Goal: Task Accomplishment & Management: Use online tool/utility

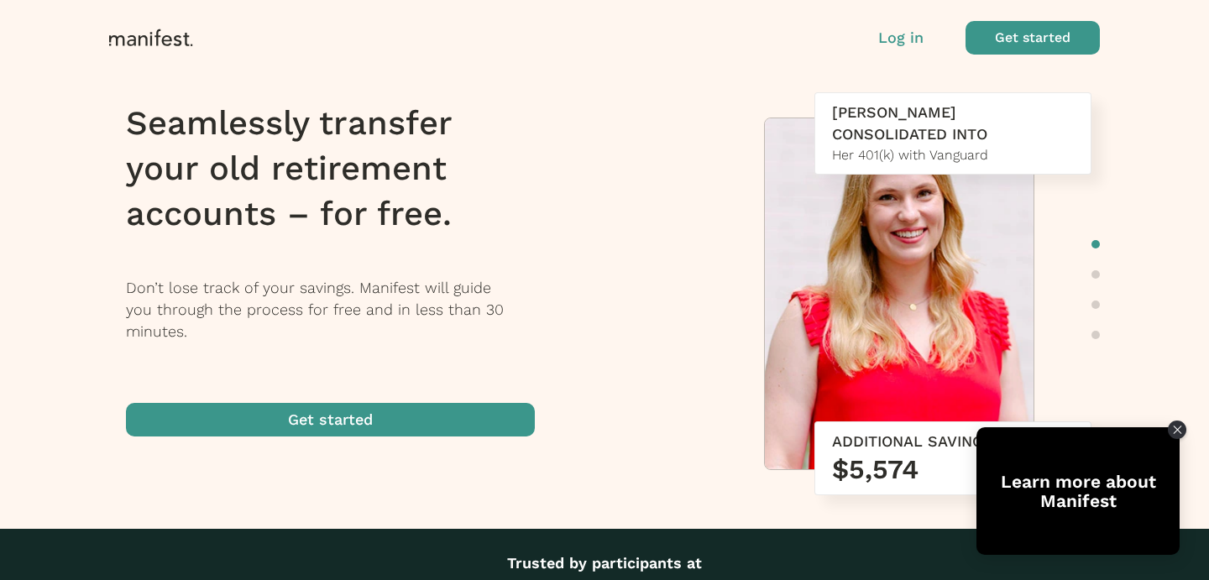
click at [910, 43] on p "Log in" at bounding box center [900, 38] width 45 height 22
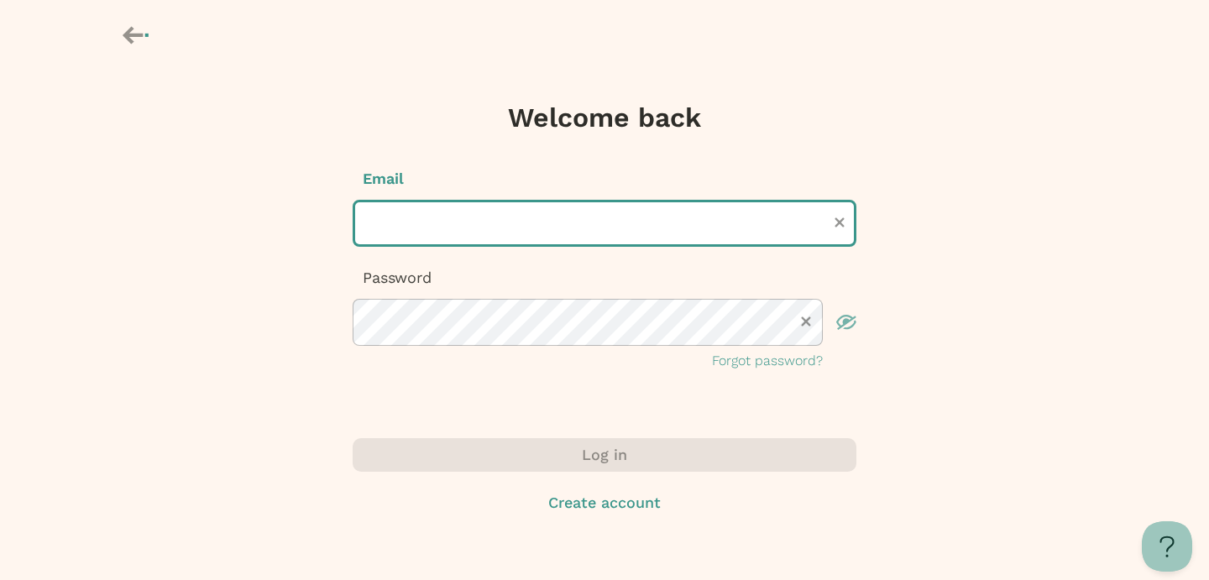
click at [516, 221] on input "text" at bounding box center [605, 223] width 504 height 47
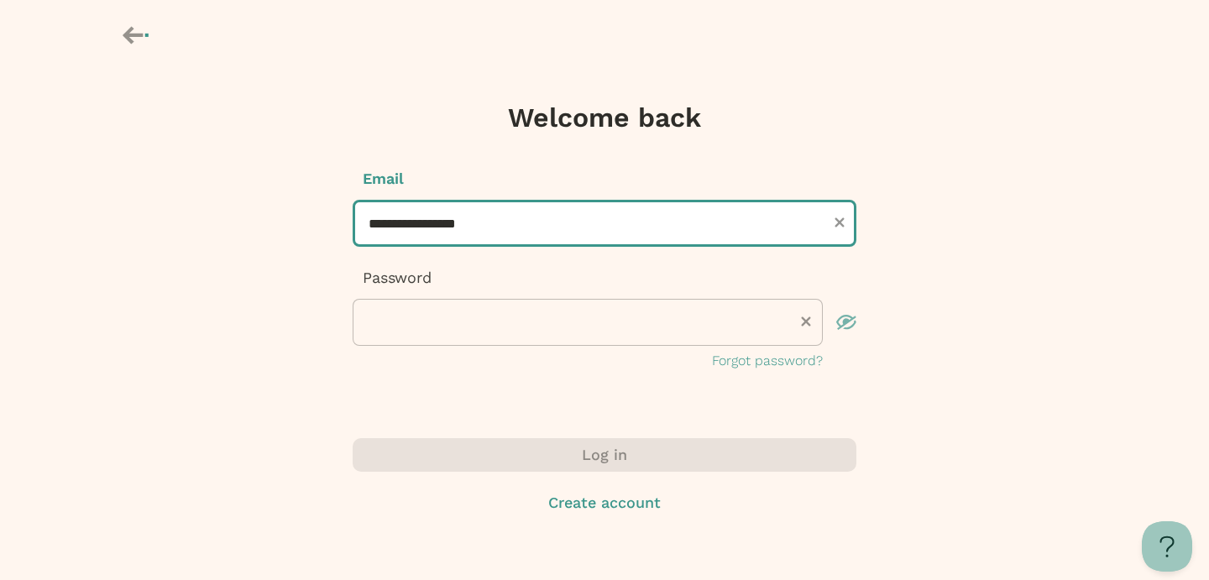
type input "**********"
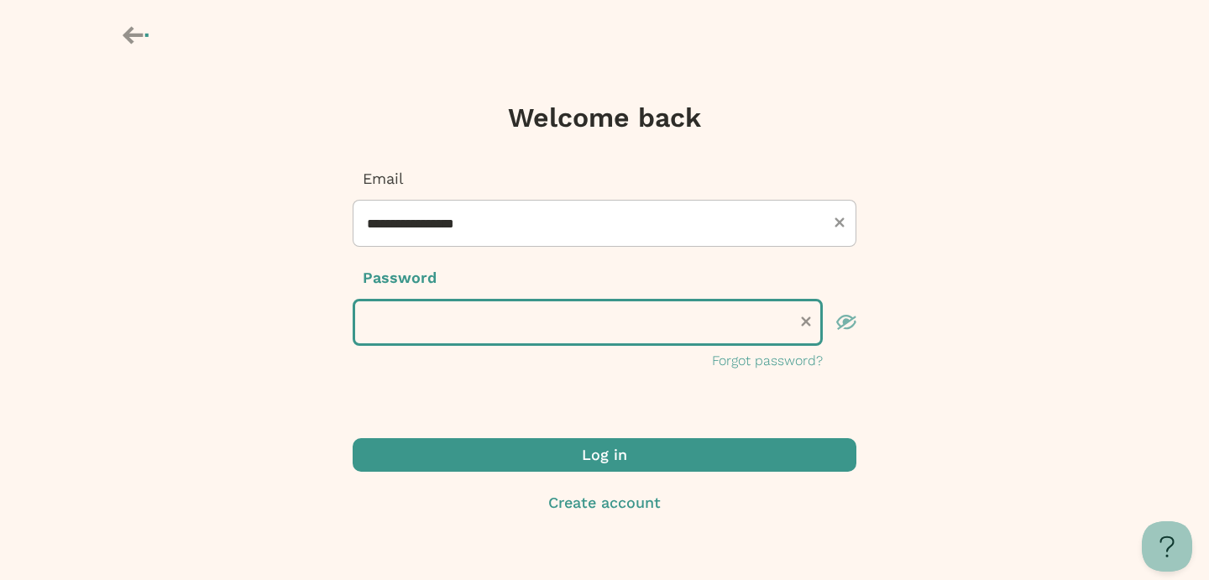
click at [353, 438] on button "Log in" at bounding box center [605, 455] width 504 height 34
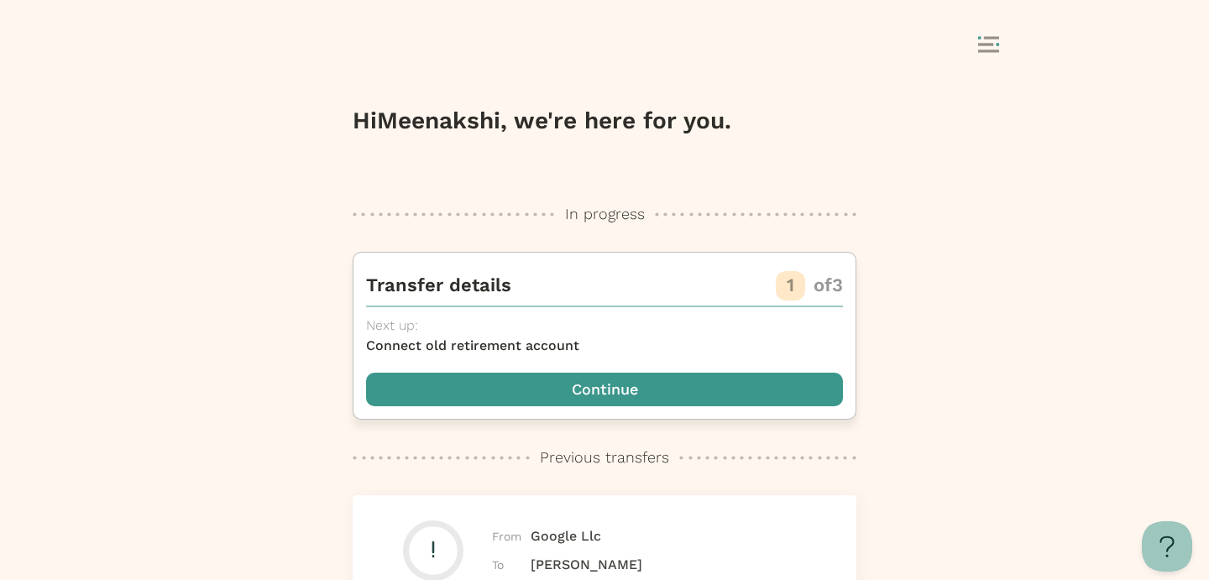
click at [602, 399] on span "button" at bounding box center [604, 390] width 477 height 34
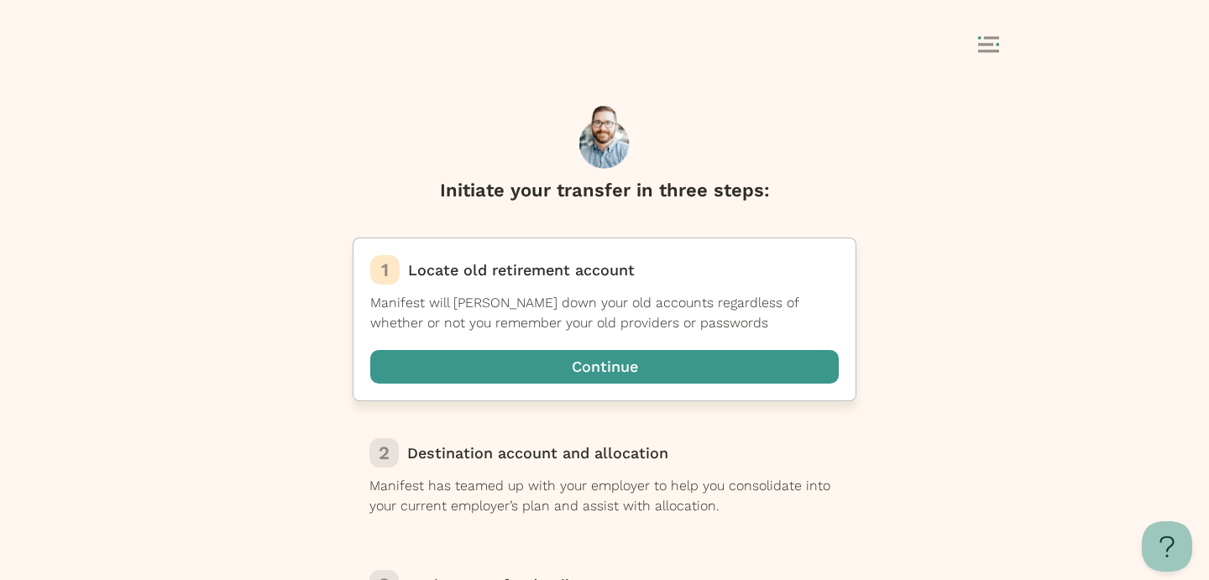
click at [610, 364] on span "button" at bounding box center [604, 367] width 469 height 34
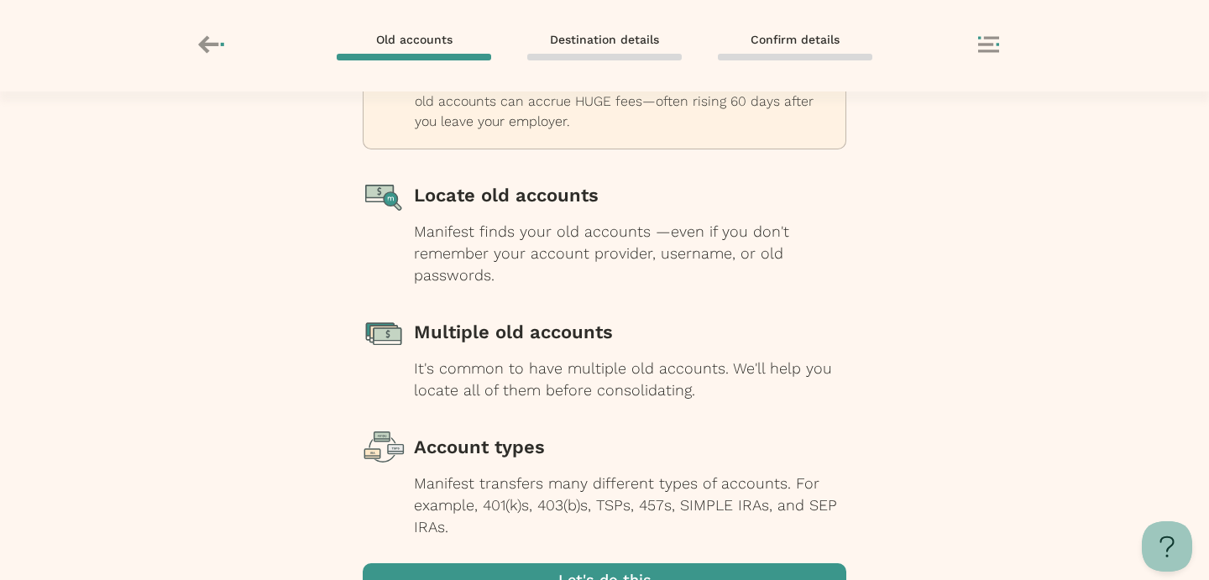
scroll to position [218, 0]
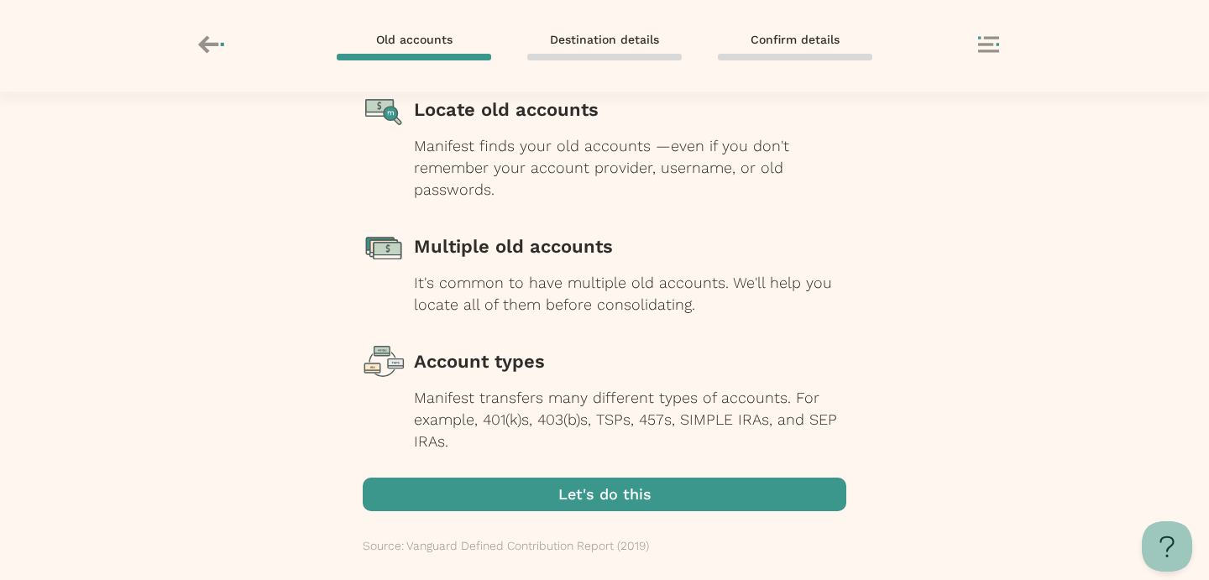
click at [589, 504] on span "button" at bounding box center [605, 495] width 484 height 34
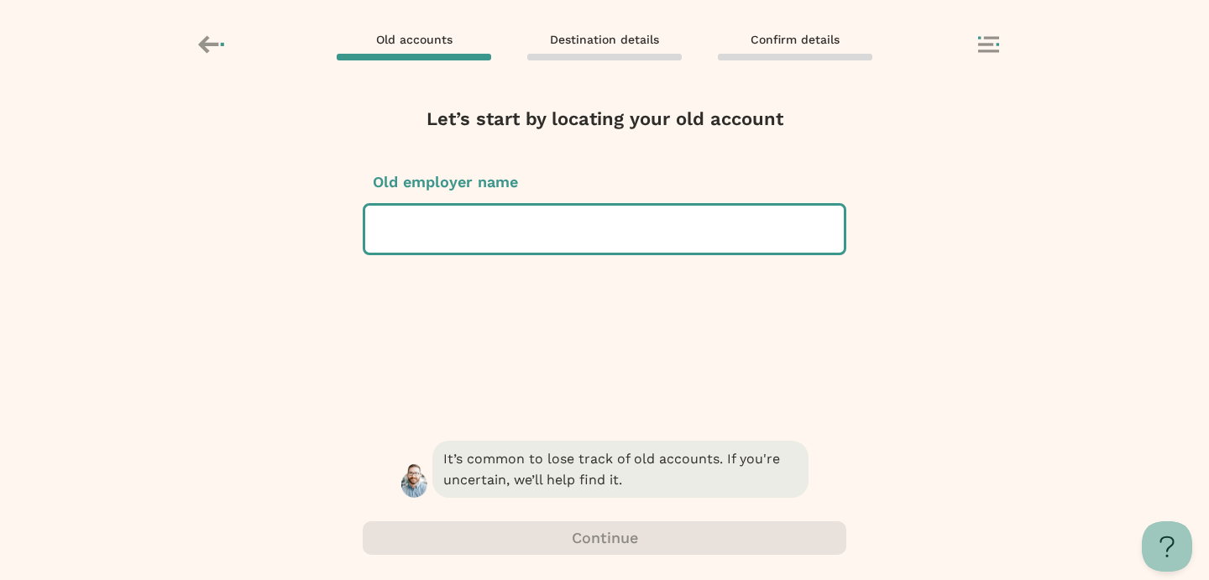
click at [549, 231] on div at bounding box center [605, 229] width 452 height 47
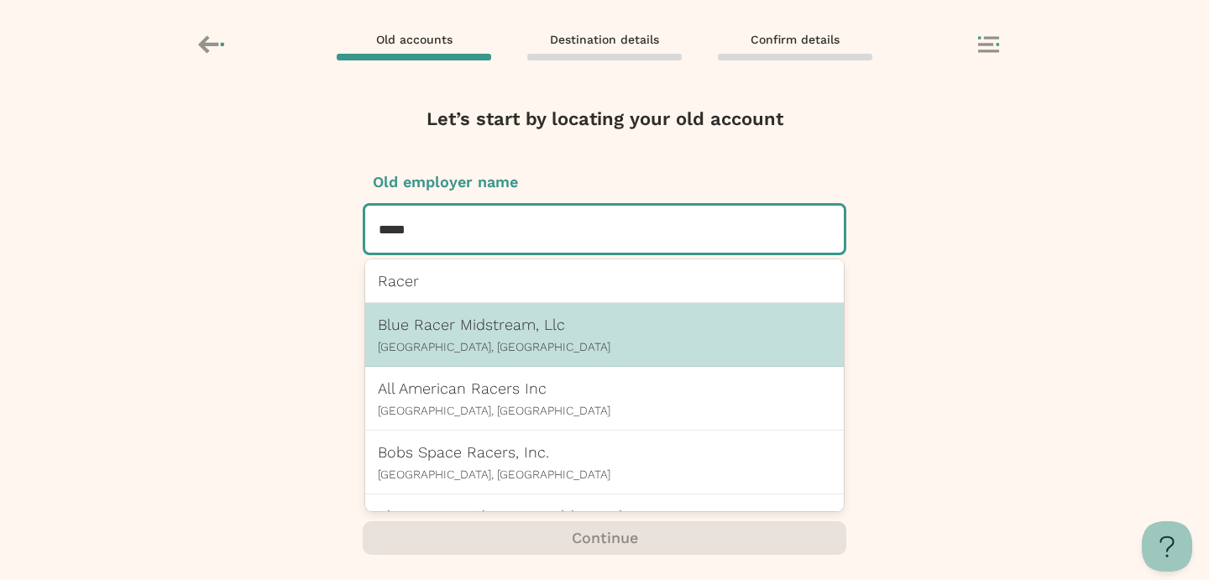
click at [509, 336] on div "Blue Racer Midstream, [GEOGRAPHIC_DATA] [GEOGRAPHIC_DATA], [GEOGRAPHIC_DATA]" at bounding box center [604, 335] width 453 height 38
type input "*****"
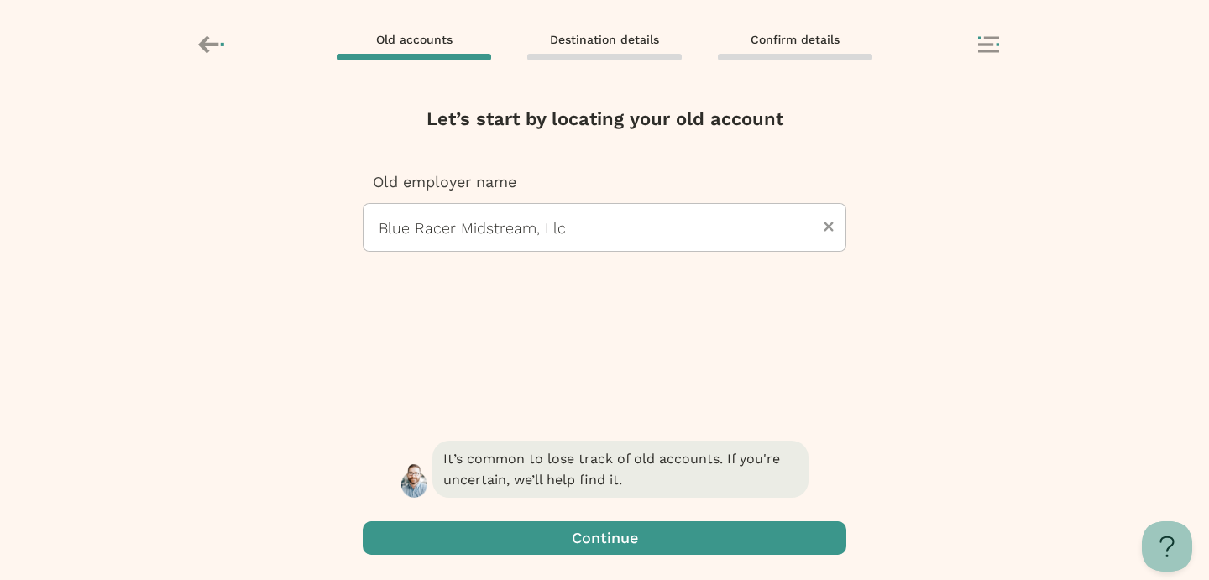
click at [569, 532] on span "button" at bounding box center [605, 538] width 484 height 34
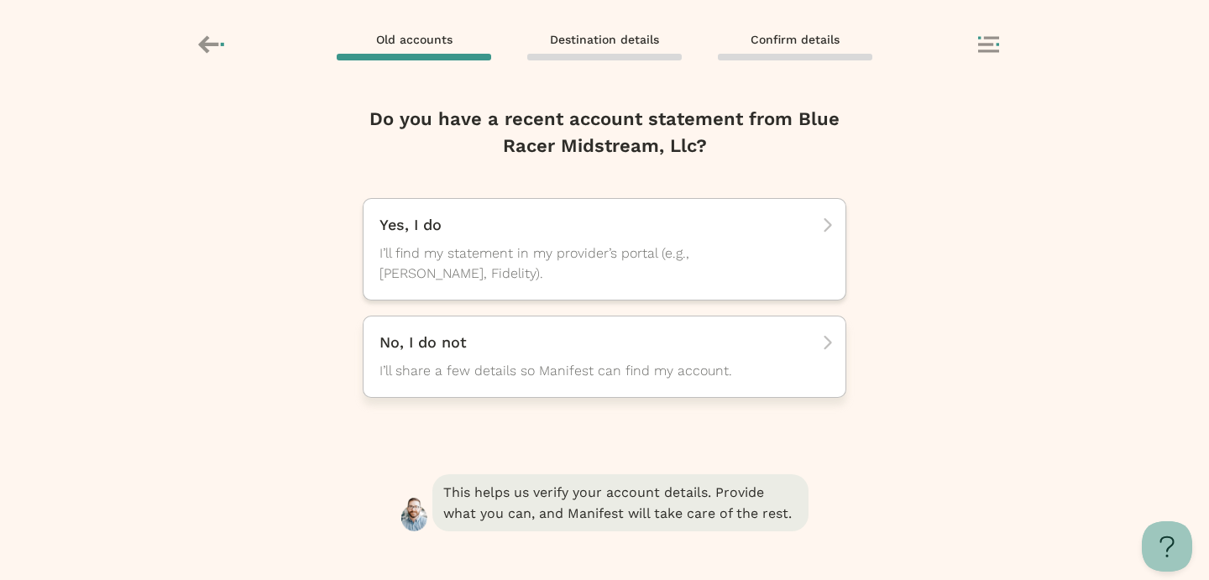
click at [563, 377] on span "I’ll share a few details so Manifest can find my account." at bounding box center [590, 371] width 420 height 20
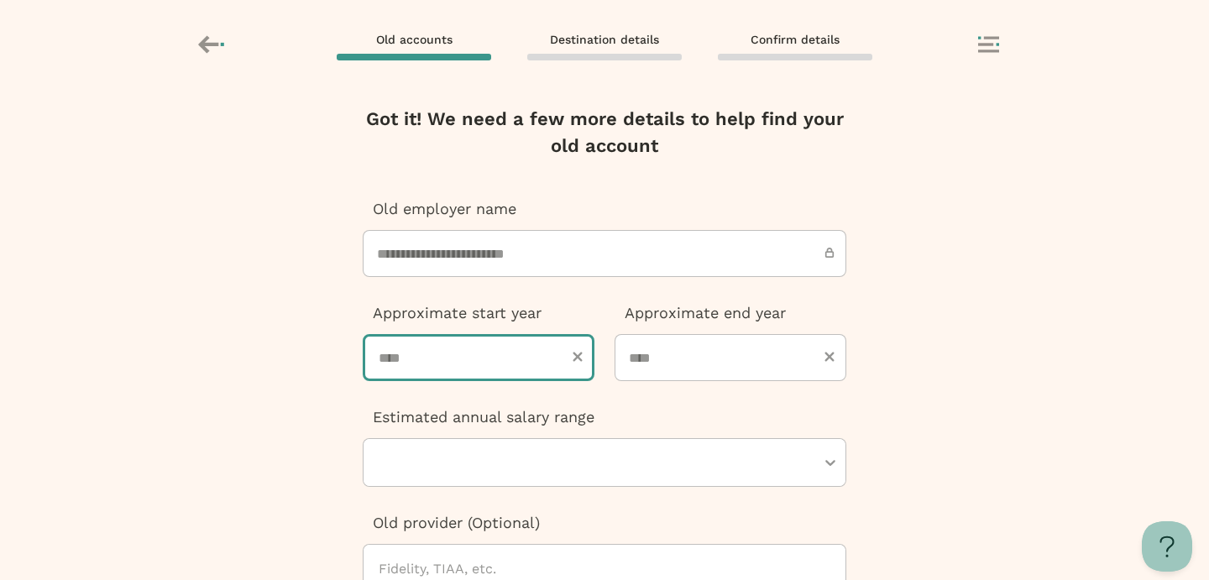
click at [495, 364] on input "number" at bounding box center [479, 357] width 232 height 47
type input "****"
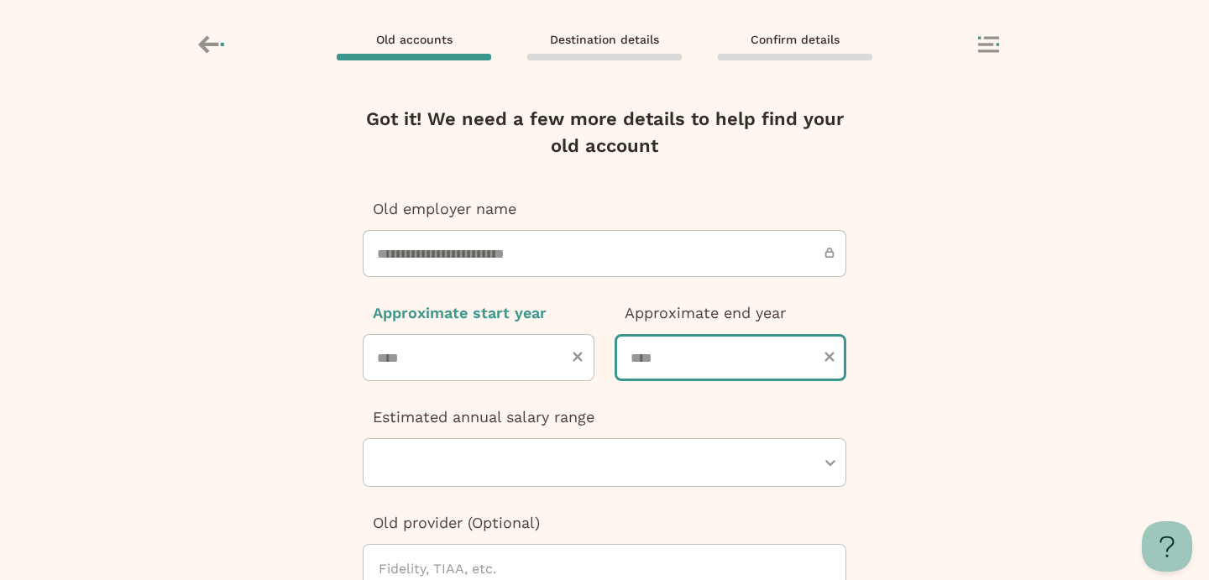
click at [684, 352] on input "number" at bounding box center [731, 357] width 232 height 47
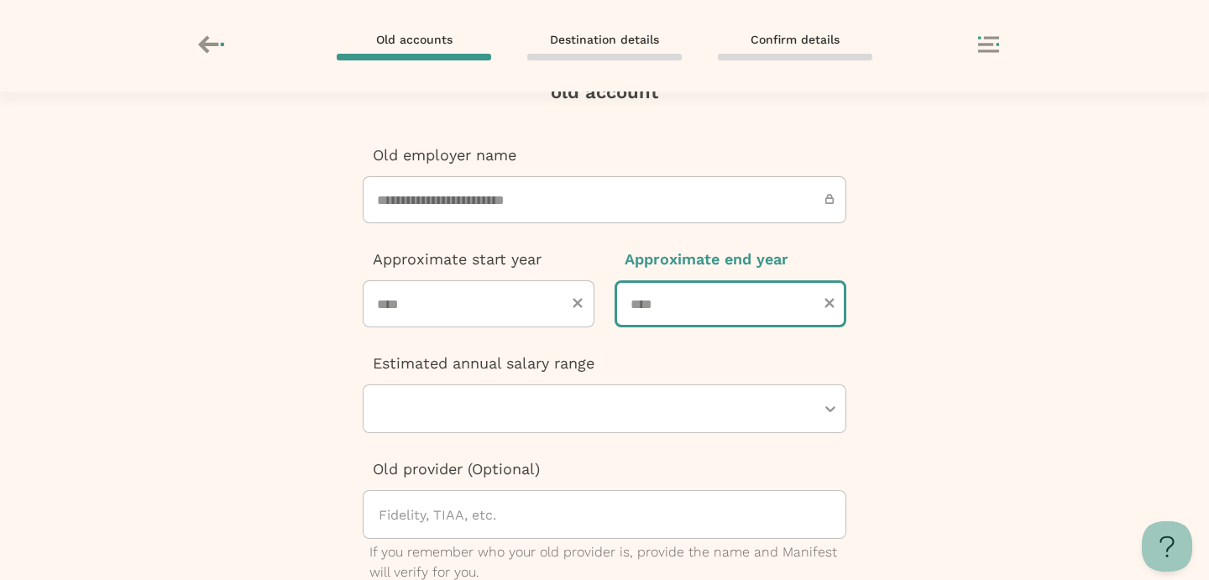
scroll to position [280, 0]
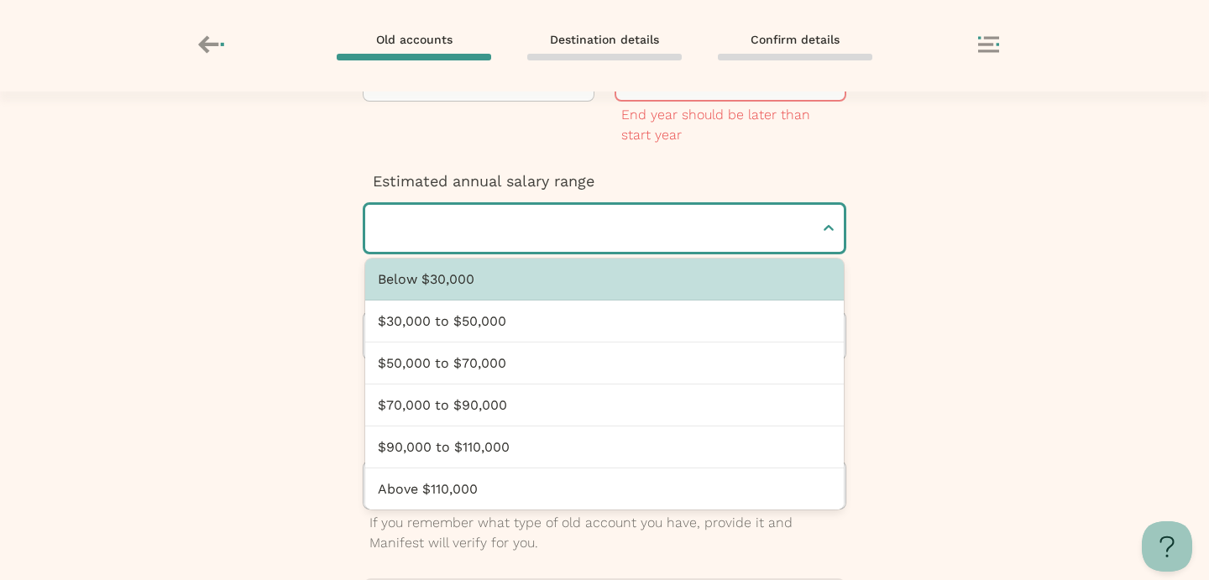
click at [625, 173] on div "Estimated annual salary range Below $30,000, 1 of 6. 6 results available. Use U…" at bounding box center [605, 212] width 484 height 84
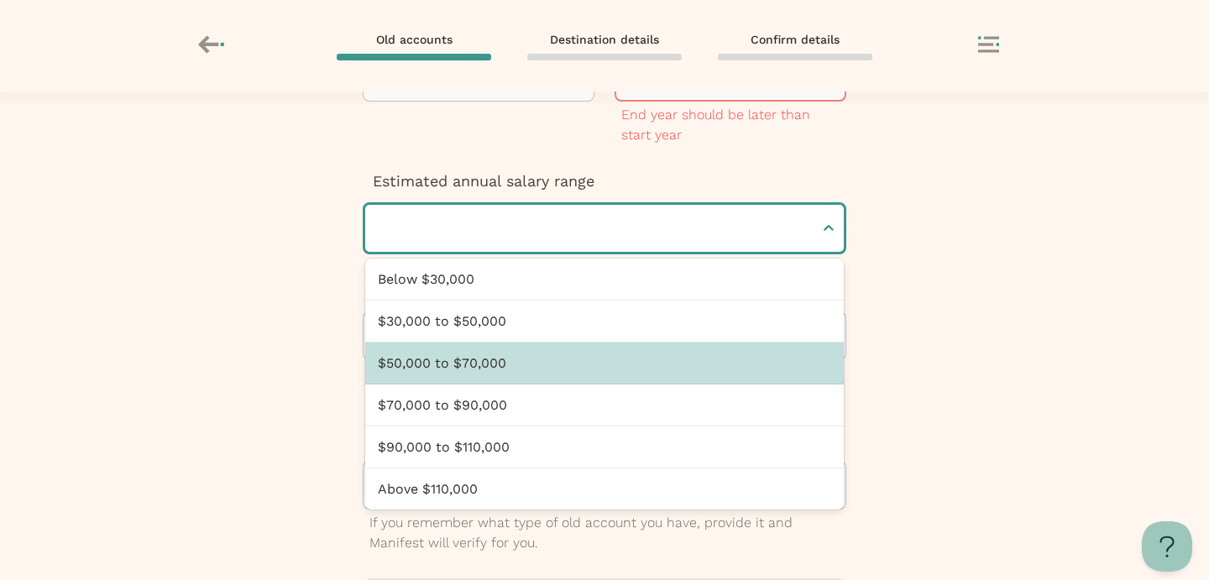
click at [617, 372] on div "$50,000 to $70,000" at bounding box center [604, 364] width 479 height 42
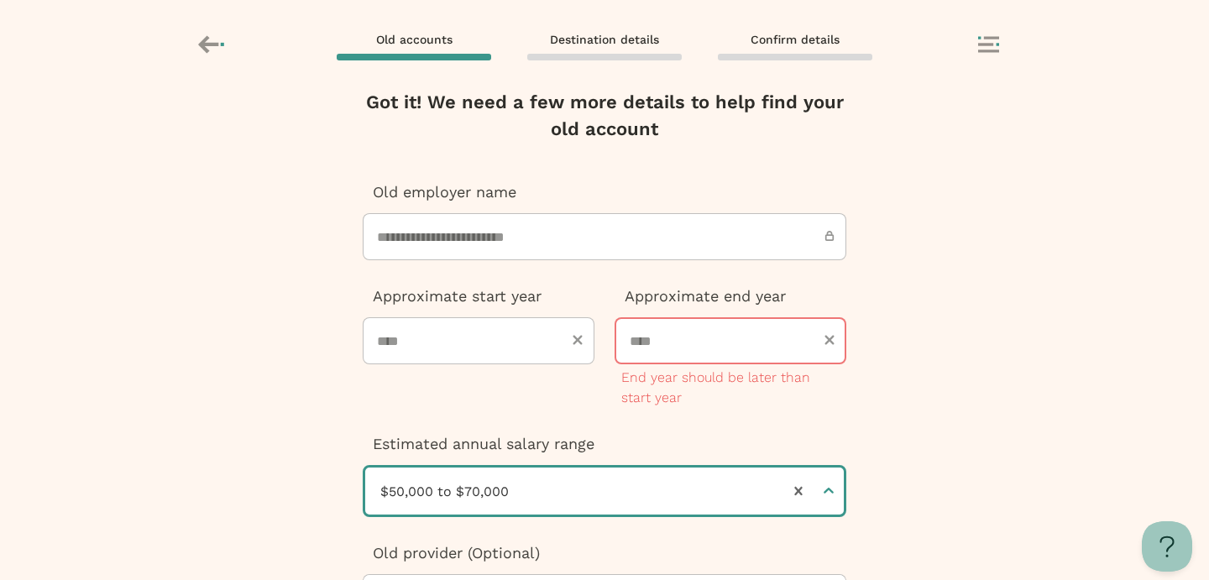
scroll to position [0, 0]
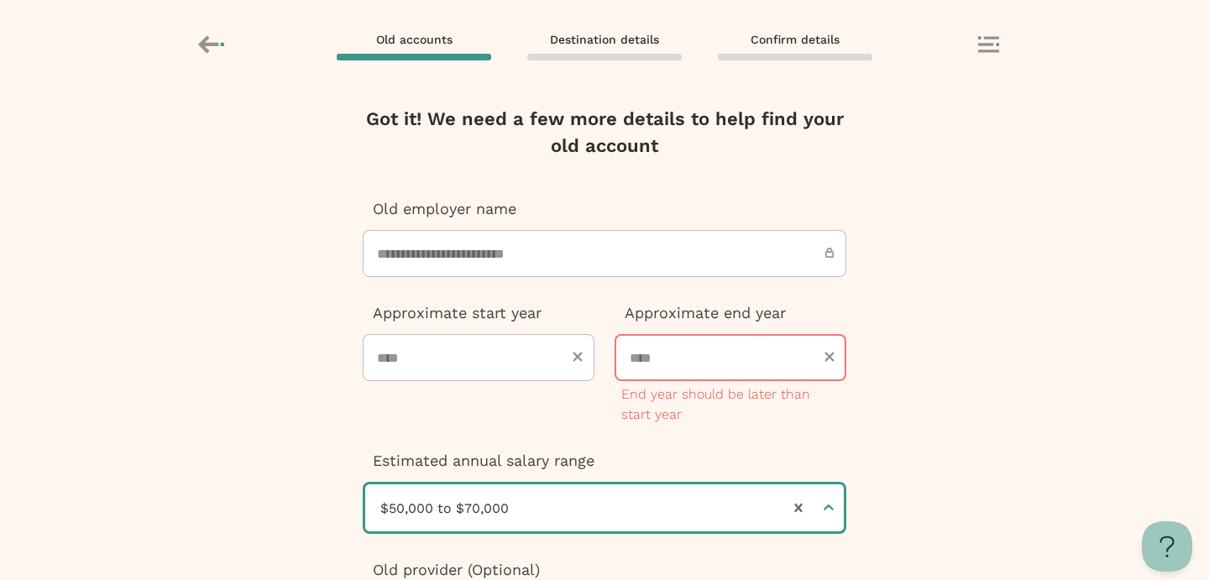
click at [665, 363] on input "****" at bounding box center [731, 357] width 232 height 47
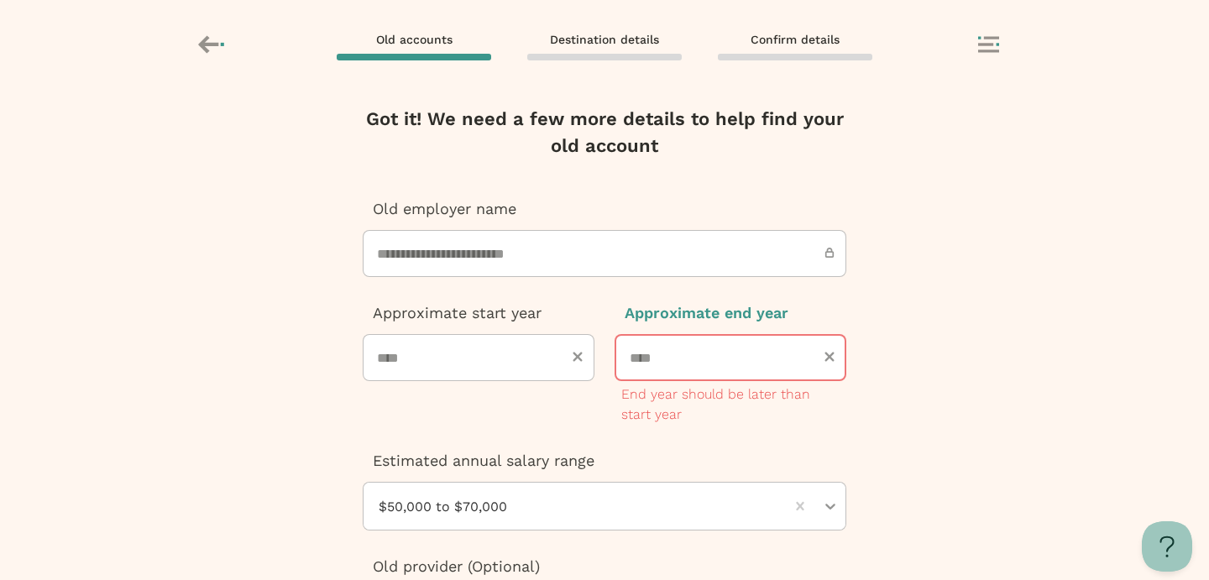
type input "*"
type input "****"
click at [724, 432] on div "**********" at bounding box center [605, 480] width 484 height 749
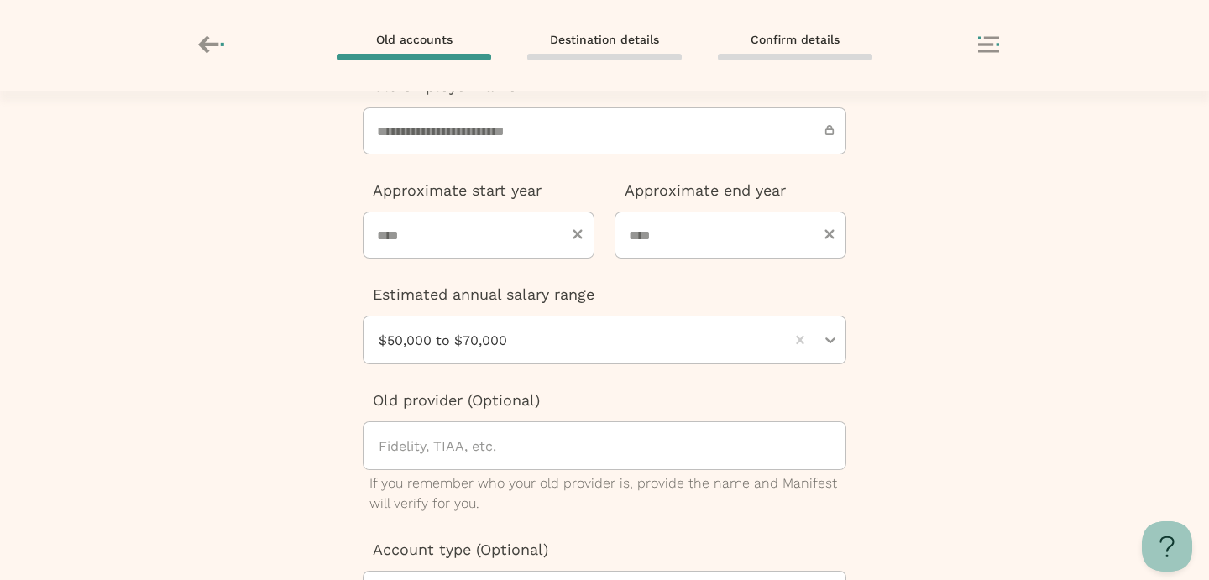
scroll to position [290, 0]
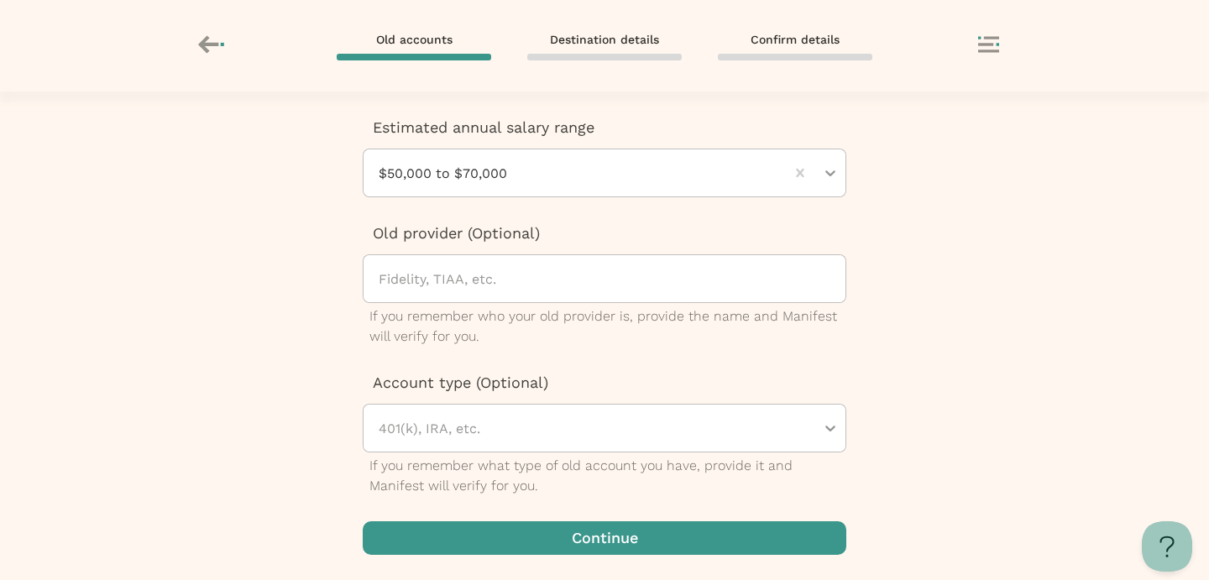
click at [604, 544] on span "button" at bounding box center [605, 538] width 484 height 34
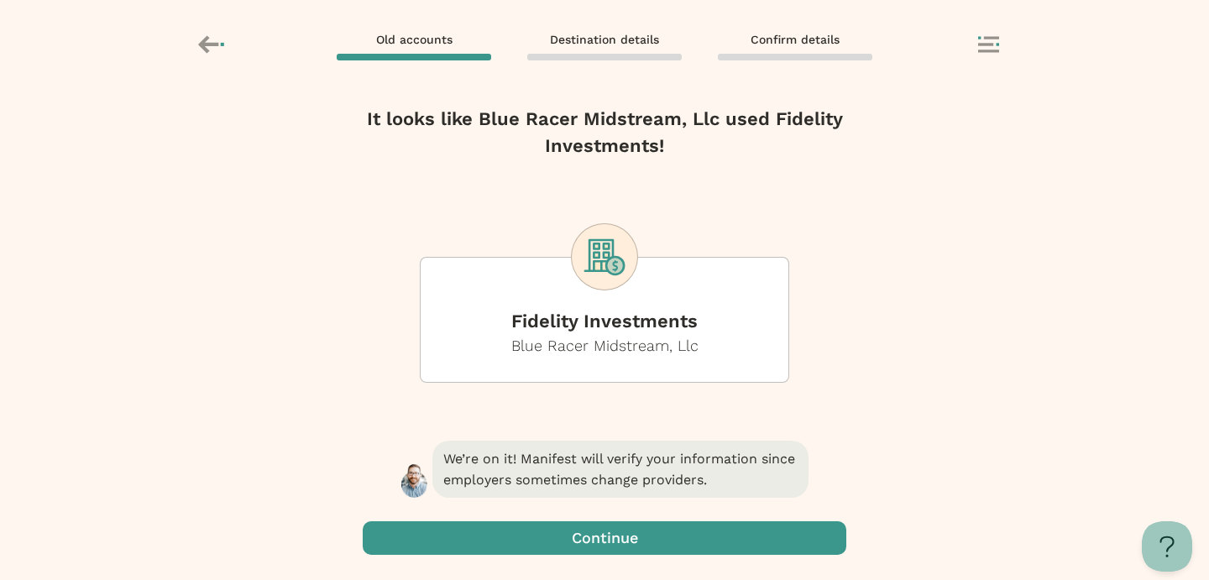
scroll to position [0, 0]
click at [604, 544] on span "button" at bounding box center [605, 538] width 484 height 34
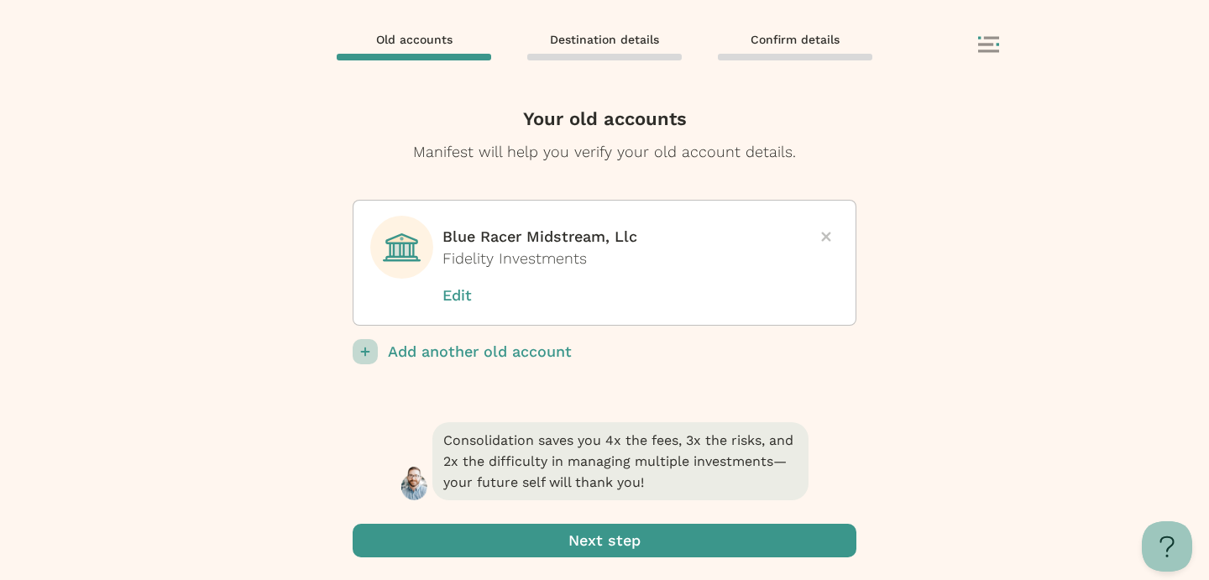
click at [604, 544] on span "submit" at bounding box center [605, 541] width 504 height 34
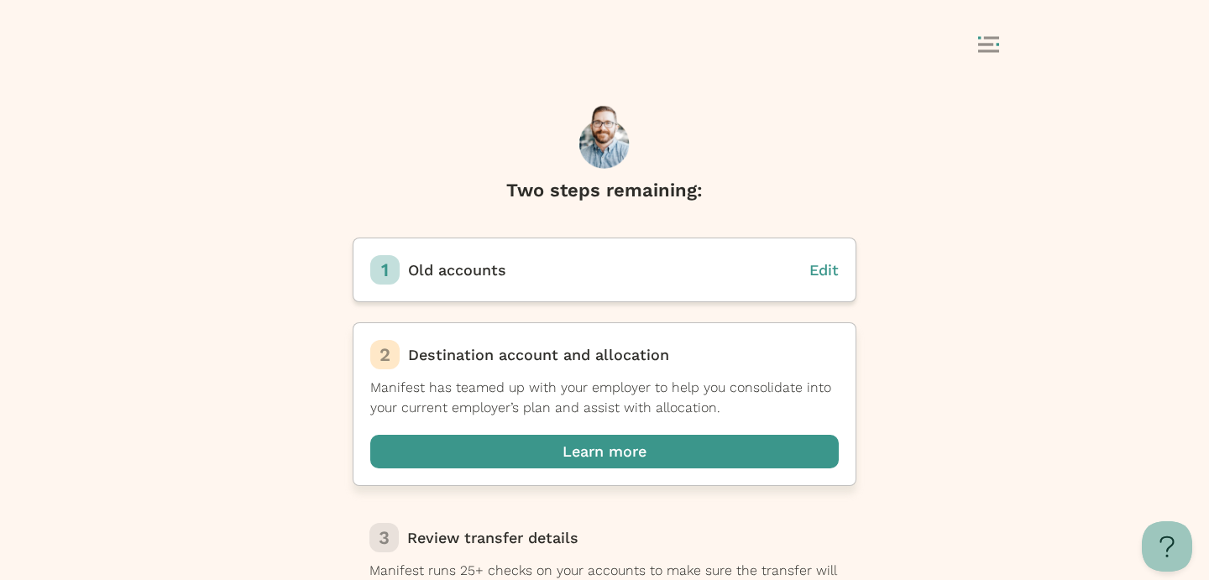
click at [605, 453] on span "button" at bounding box center [604, 452] width 469 height 34
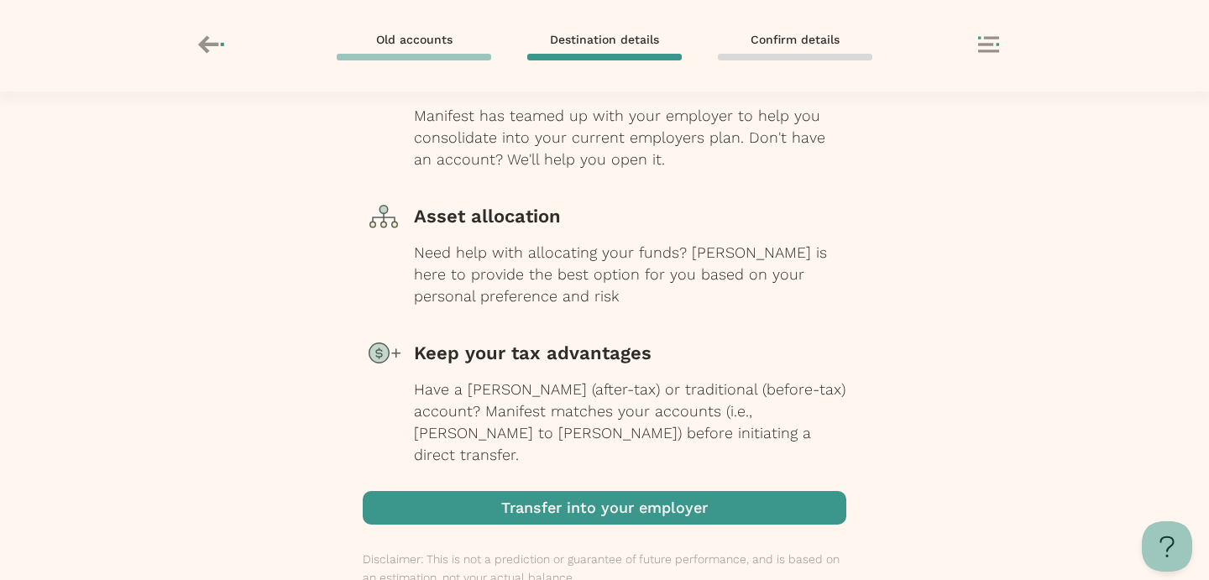
scroll to position [238, 0]
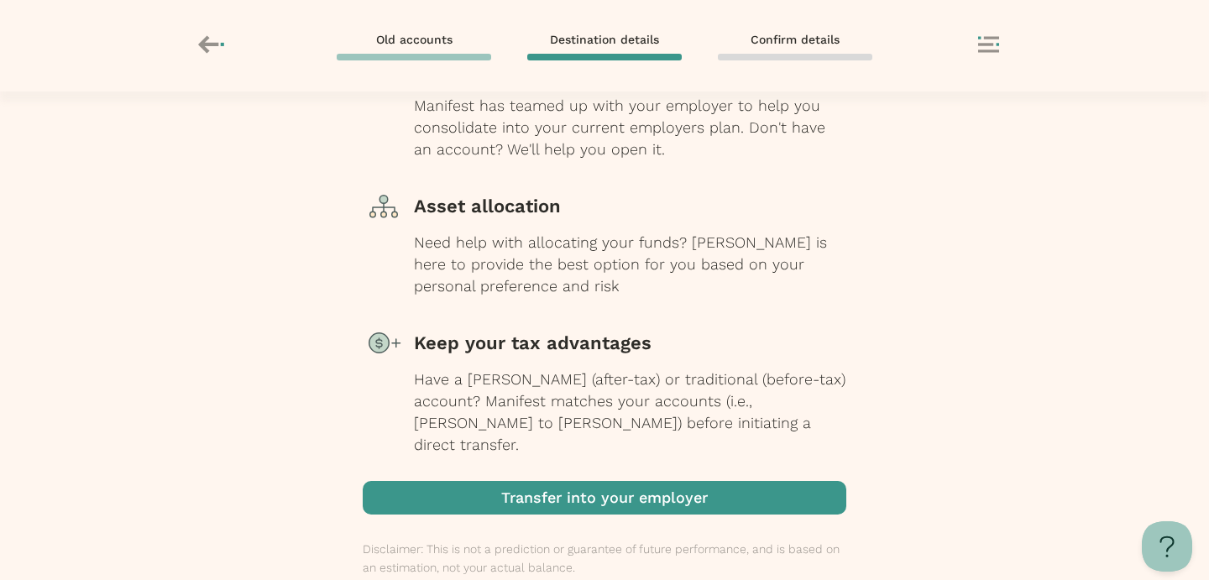
click at [605, 486] on span "button" at bounding box center [605, 498] width 484 height 34
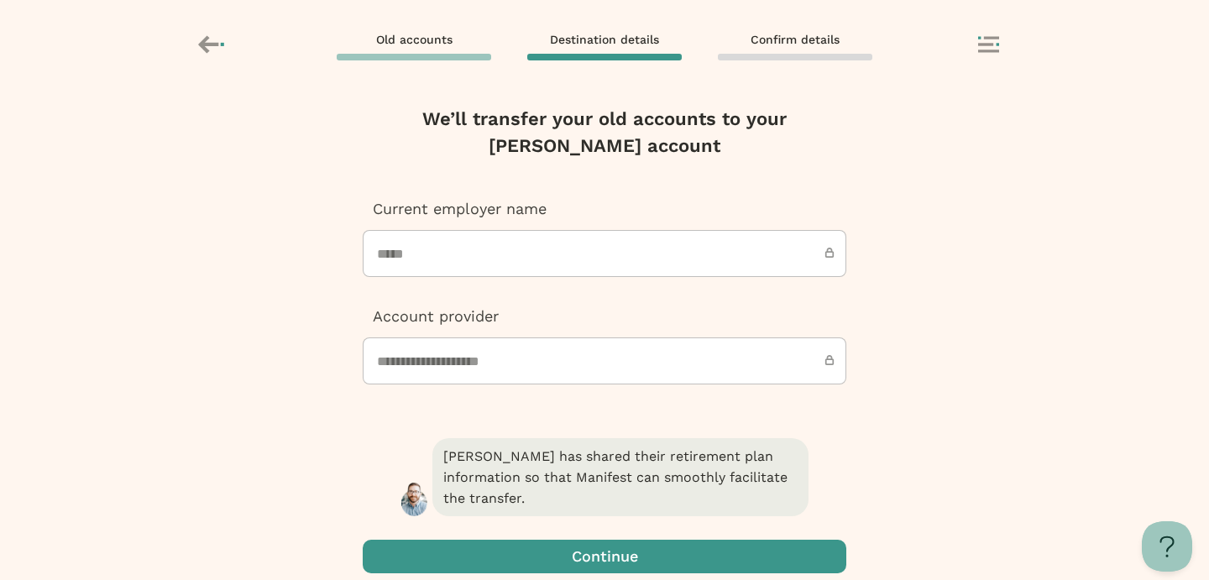
click at [612, 540] on span "button" at bounding box center [605, 557] width 484 height 34
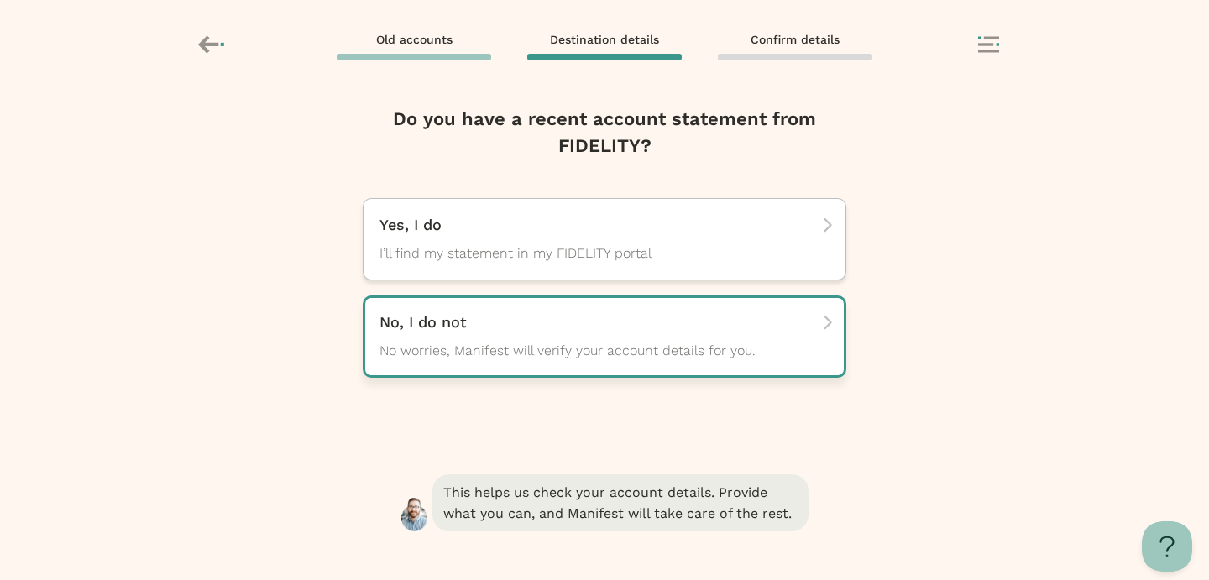
click at [588, 356] on span "No worries, Manifest will verify your account details for you." at bounding box center [590, 351] width 420 height 20
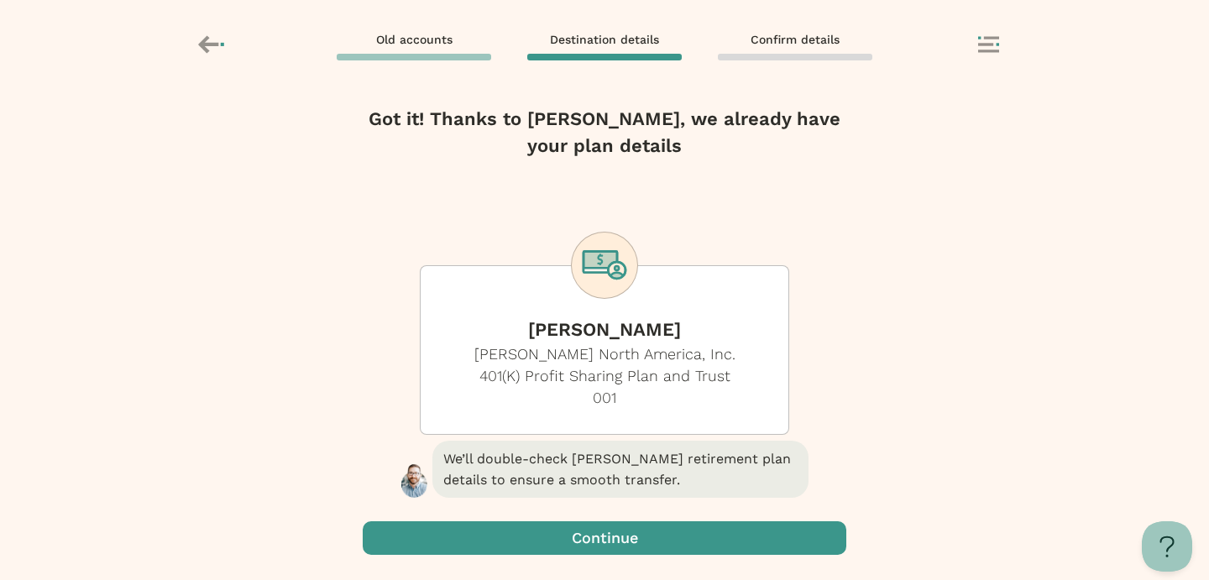
click at [584, 545] on span "button" at bounding box center [605, 538] width 484 height 34
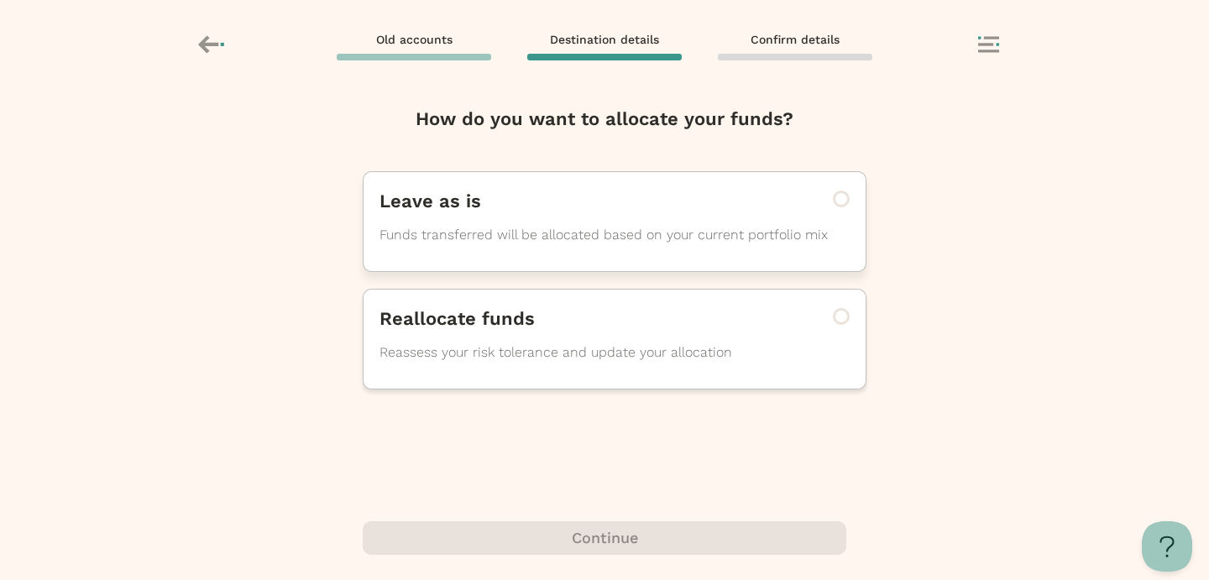
click at [565, 225] on p "Funds transferred will be allocated based on your current portfolio mix" at bounding box center [592, 235] width 424 height 20
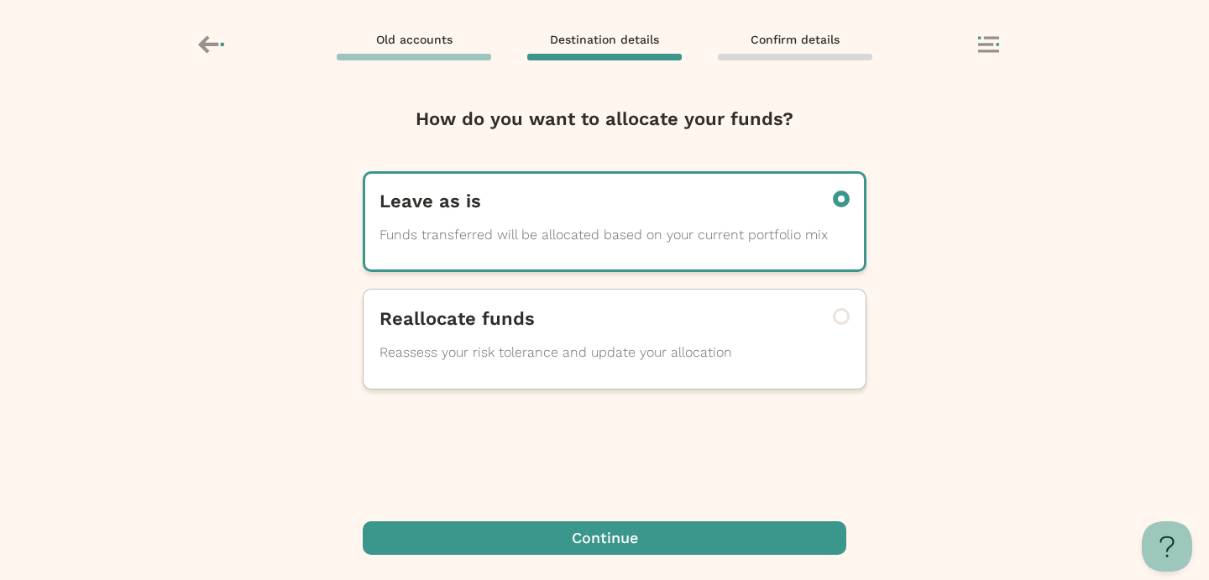
click at [579, 532] on span "button" at bounding box center [605, 538] width 484 height 34
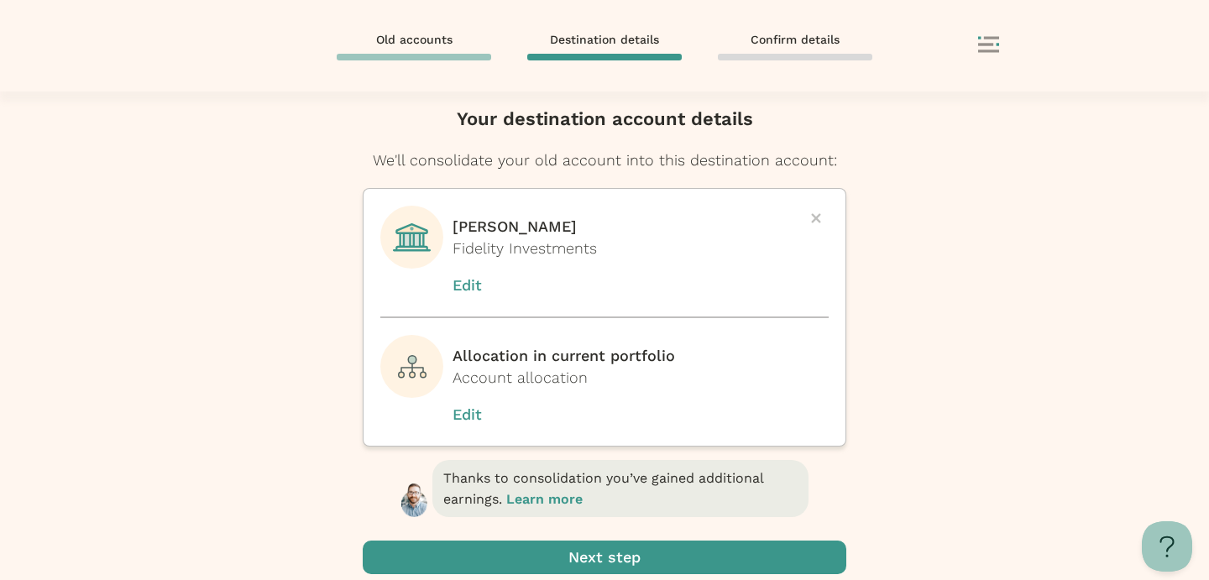
scroll to position [66, 0]
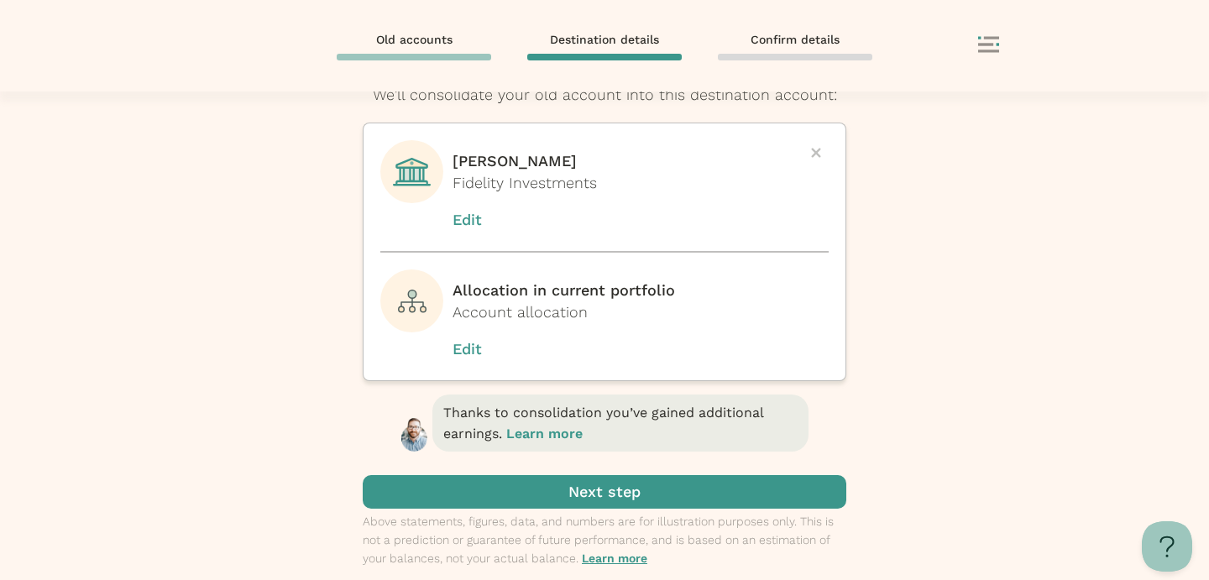
click at [598, 503] on span "submit" at bounding box center [605, 492] width 484 height 34
